Goal: Task Accomplishment & Management: Use online tool/utility

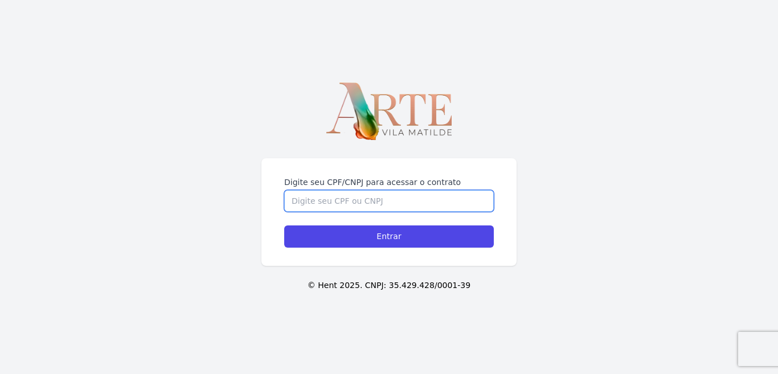
click at [407, 204] on input "Digite seu CPF/CNPJ para acessar o contrato" at bounding box center [389, 201] width 210 height 22
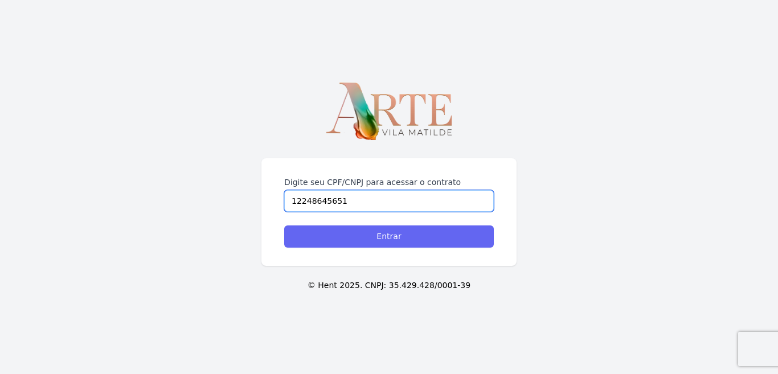
type input "12248645651"
click at [382, 235] on input "Entrar" at bounding box center [389, 237] width 210 height 22
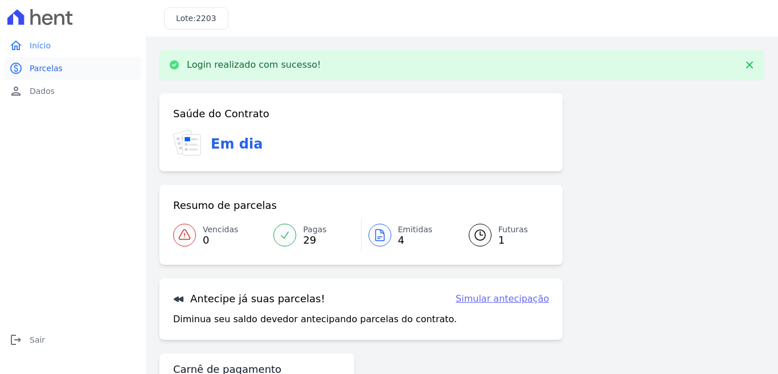
click at [39, 68] on span "Parcelas" at bounding box center [46, 68] width 33 height 11
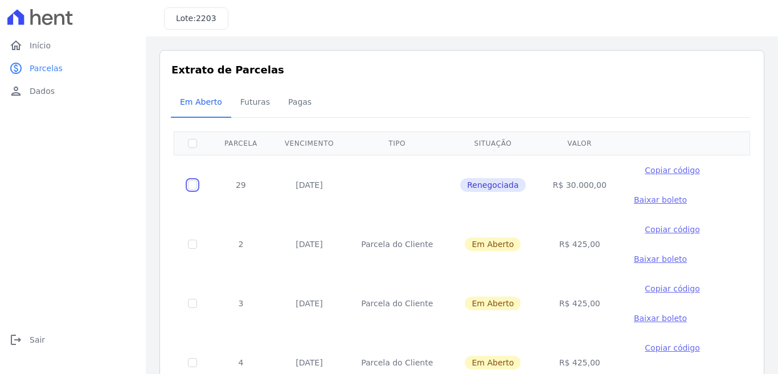
click at [190, 186] on input "checkbox" at bounding box center [192, 185] width 9 height 9
checkbox input "true"
click at [191, 186] on input "checkbox" at bounding box center [192, 185] width 9 height 9
checkbox input "false"
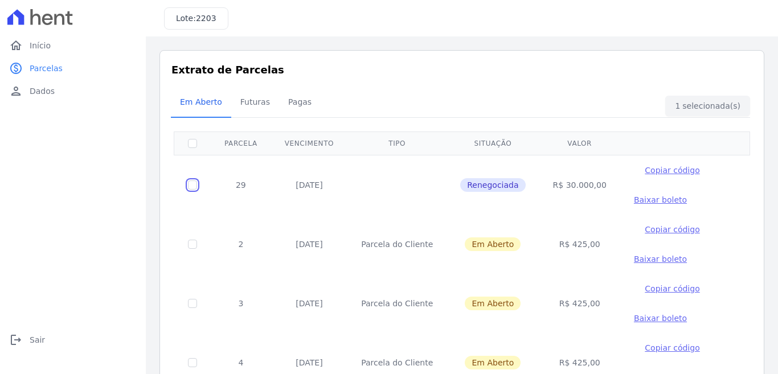
checkbox input "false"
click at [39, 92] on span "Dados" at bounding box center [42, 90] width 25 height 11
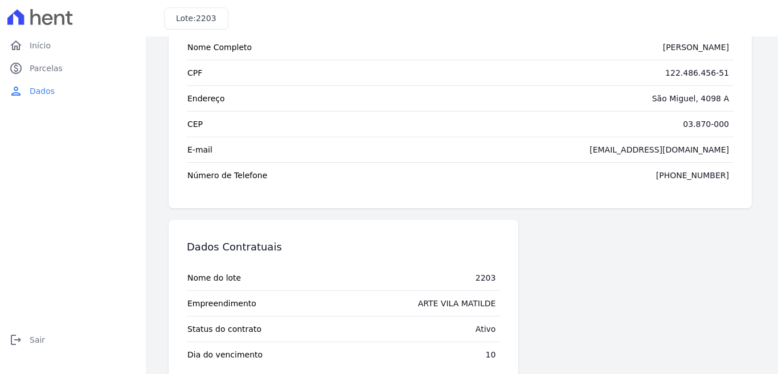
scroll to position [94, 0]
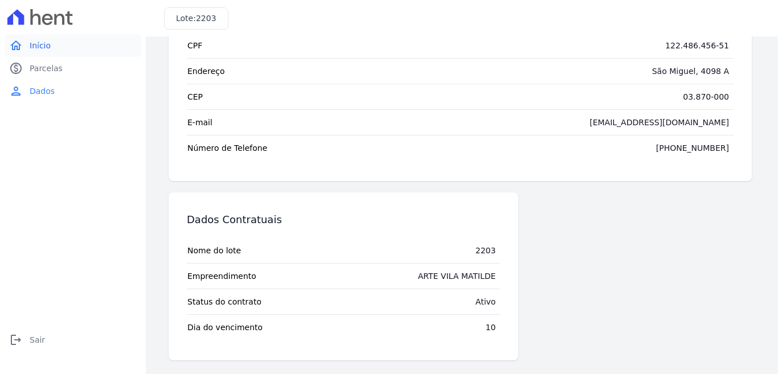
click at [32, 42] on span "Início" at bounding box center [40, 45] width 21 height 11
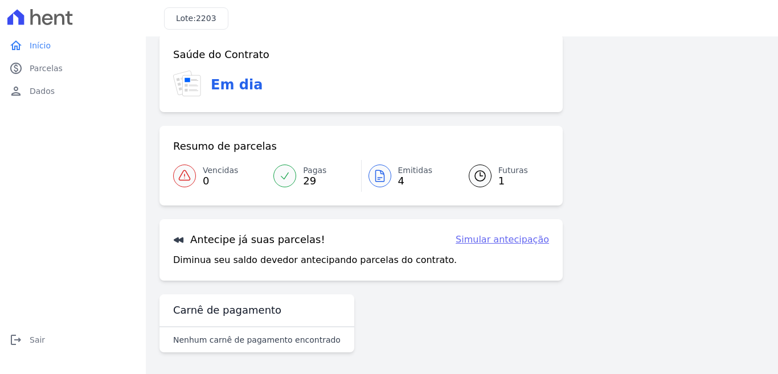
scroll to position [17, 0]
click at [484, 240] on link "Simular antecipação" at bounding box center [502, 239] width 93 height 14
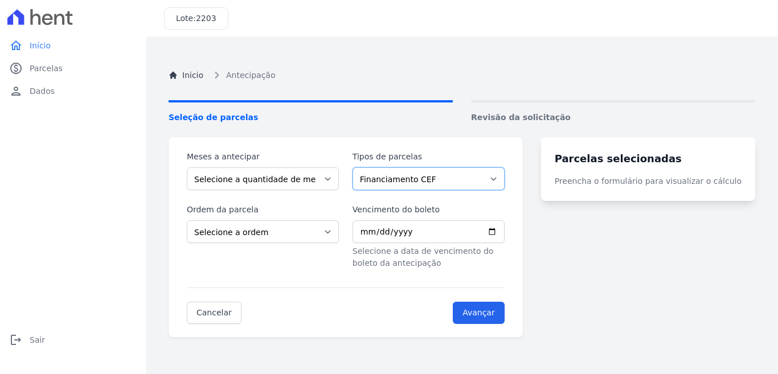
click at [505, 179] on select "Financiamento CEF" at bounding box center [429, 179] width 152 height 23
click at [567, 255] on turbo-frame "Parcelas selecionadas Preencha o formulário para visualizar o cálculo" at bounding box center [648, 237] width 214 height 201
click at [39, 46] on span "Início" at bounding box center [40, 45] width 21 height 11
